Goal: Obtain resource: Download file/media

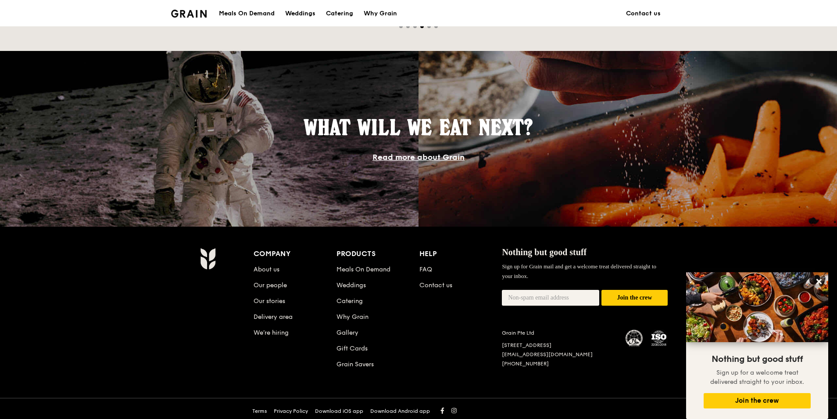
scroll to position [714, 0]
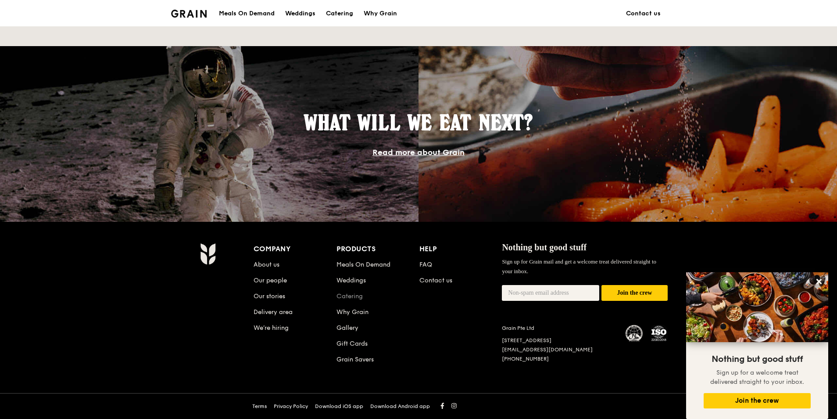
click at [343, 297] on link "Catering" at bounding box center [350, 295] width 26 height 7
click at [276, 282] on link "Our people" at bounding box center [270, 279] width 33 height 7
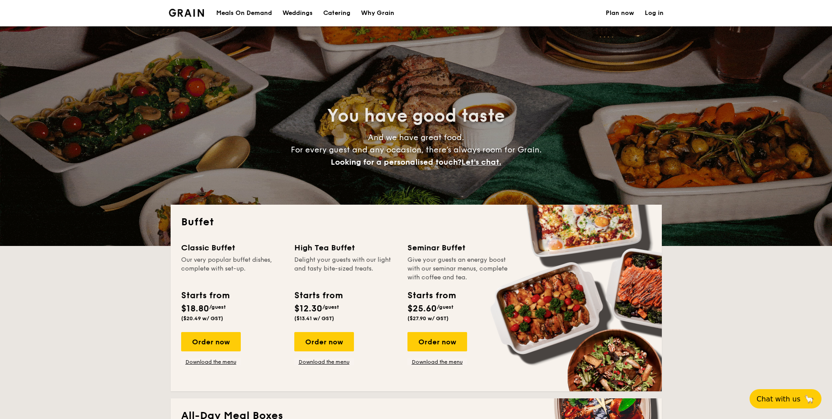
select select
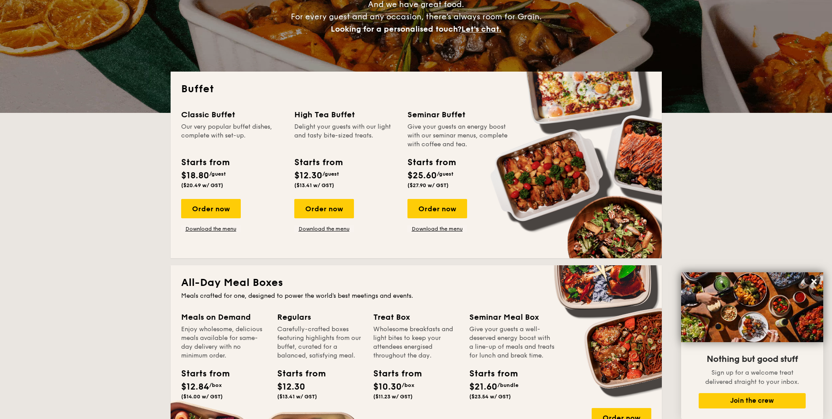
scroll to position [132, 0]
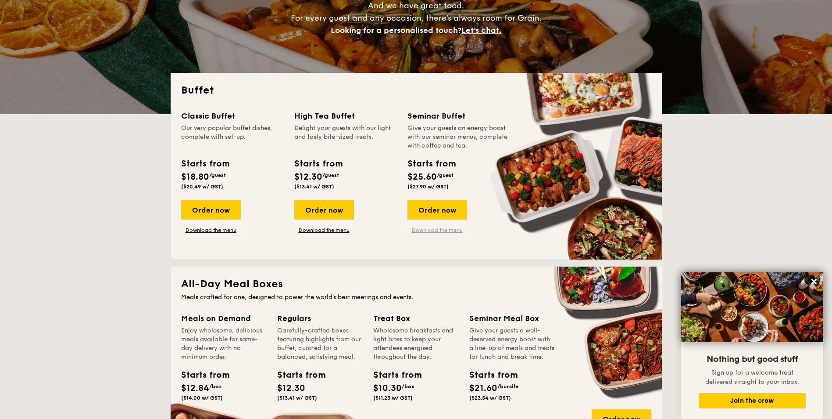
click at [443, 230] on link "Download the menu" at bounding box center [438, 229] width 60 height 7
